Goal: Task Accomplishment & Management: Manage account settings

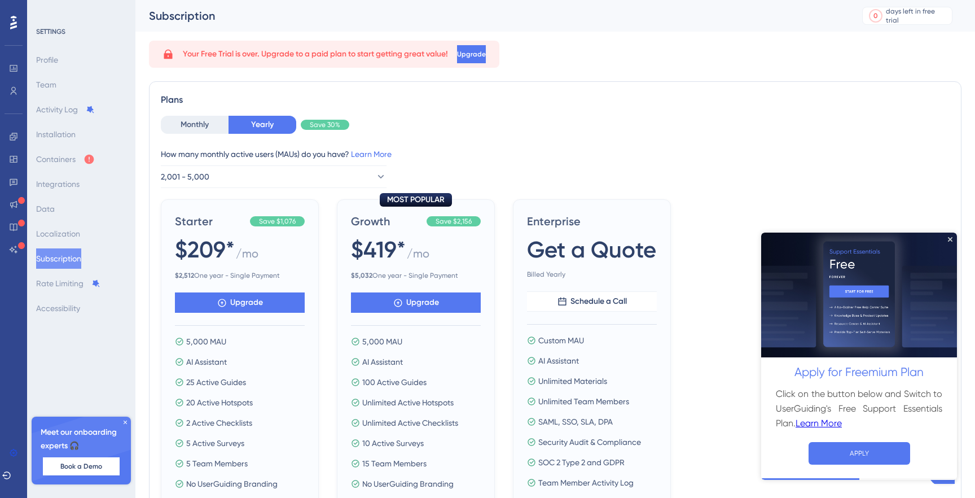
click at [117, 71] on div "Profile Team Activity Log Installation Containers Integrations Data Localizatio…" at bounding box center [81, 184] width 91 height 269
click at [124, 423] on icon at bounding box center [125, 422] width 3 height 3
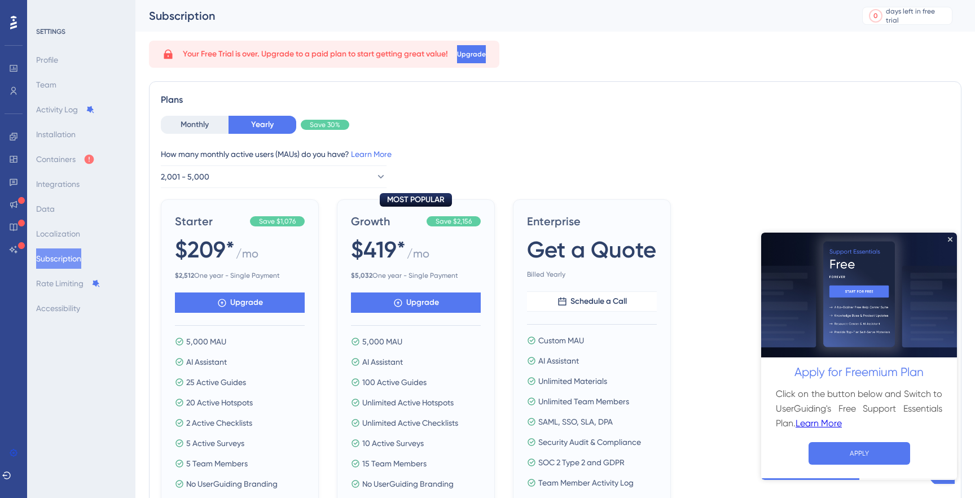
click at [404, 85] on div "Plans Monthly Yearly Save 30% How many monthly active users ([PERSON_NAME]) do …" at bounding box center [555, 310] width 813 height 458
click at [488, 59] on button "Upgrade" at bounding box center [472, 54] width 31 height 18
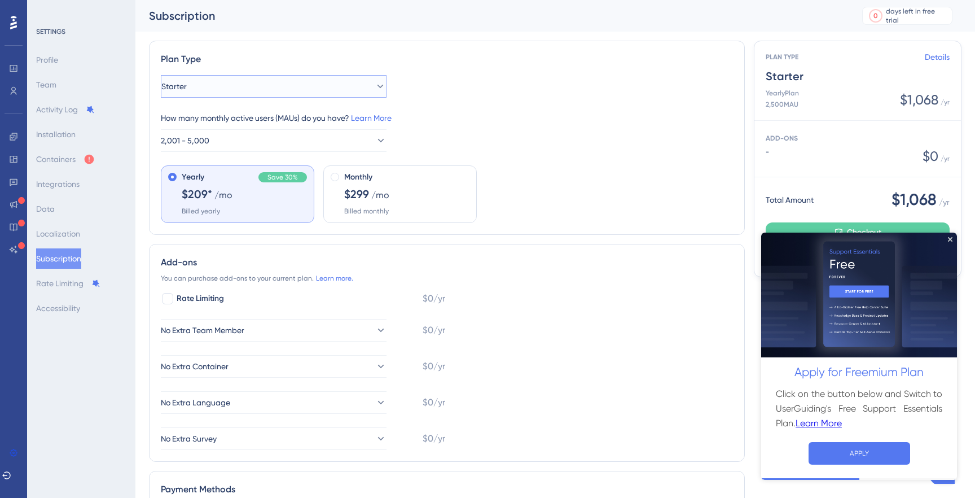
click at [378, 85] on button "Starter" at bounding box center [274, 86] width 226 height 23
click at [466, 92] on div "Starter Starter Starter Growth Growth How many monthly active users ([PERSON_NA…" at bounding box center [447, 149] width 572 height 148
click at [954, 238] on img at bounding box center [859, 294] width 196 height 125
click at [952, 239] on icon "Close Preview" at bounding box center [950, 239] width 5 height 5
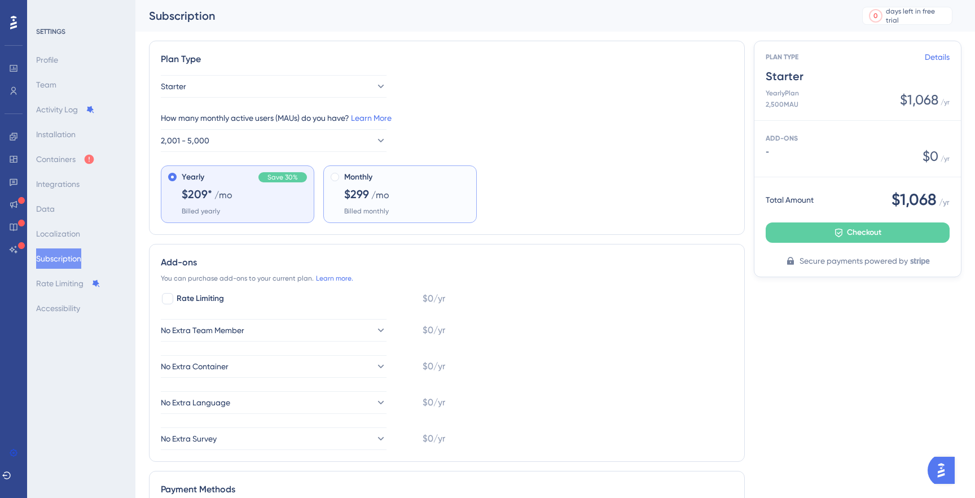
scroll to position [343, 0]
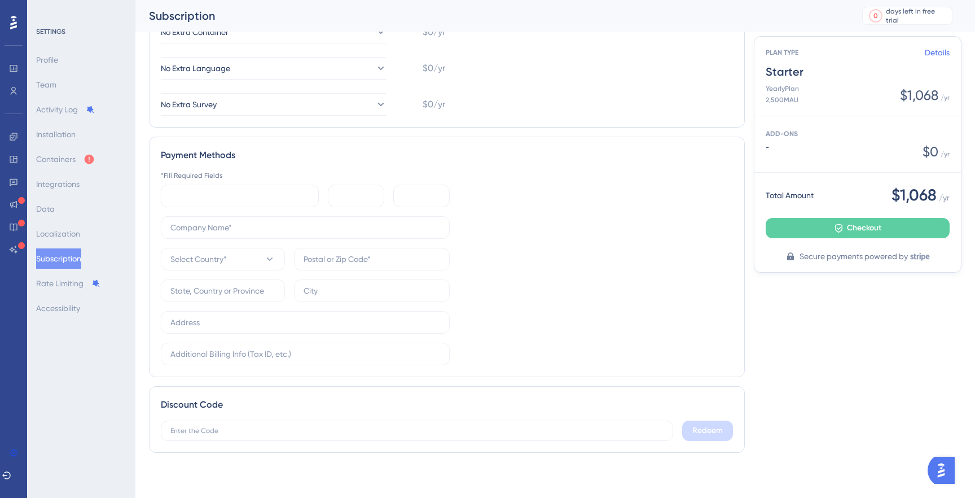
click at [94, 196] on div "Profile Team Activity Log Installation Containers Integrations Data Localizatio…" at bounding box center [81, 184] width 91 height 269
